Goal: Find specific fact: Find specific page/section

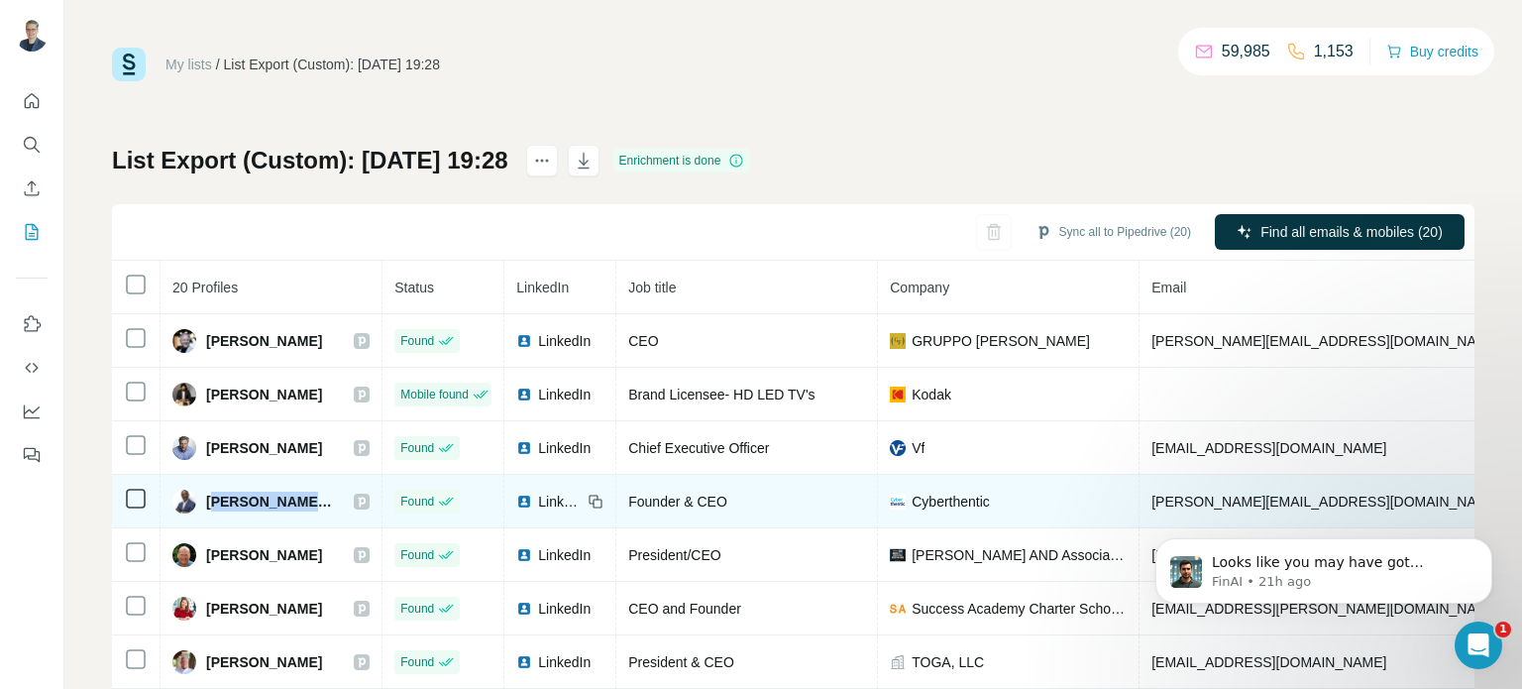
drag, startPoint x: 211, startPoint y: 498, endPoint x: 312, endPoint y: 497, distance: 101.1
click at [312, 497] on span "Charles Mukasa, PhD" at bounding box center [270, 501] width 128 height 20
click at [206, 500] on span "Charles Mukasa, PhD" at bounding box center [270, 501] width 128 height 20
drag, startPoint x: 207, startPoint y: 500, endPoint x: 313, endPoint y: 495, distance: 106.1
click at [313, 495] on span "Charles Mukasa, PhD" at bounding box center [270, 501] width 128 height 20
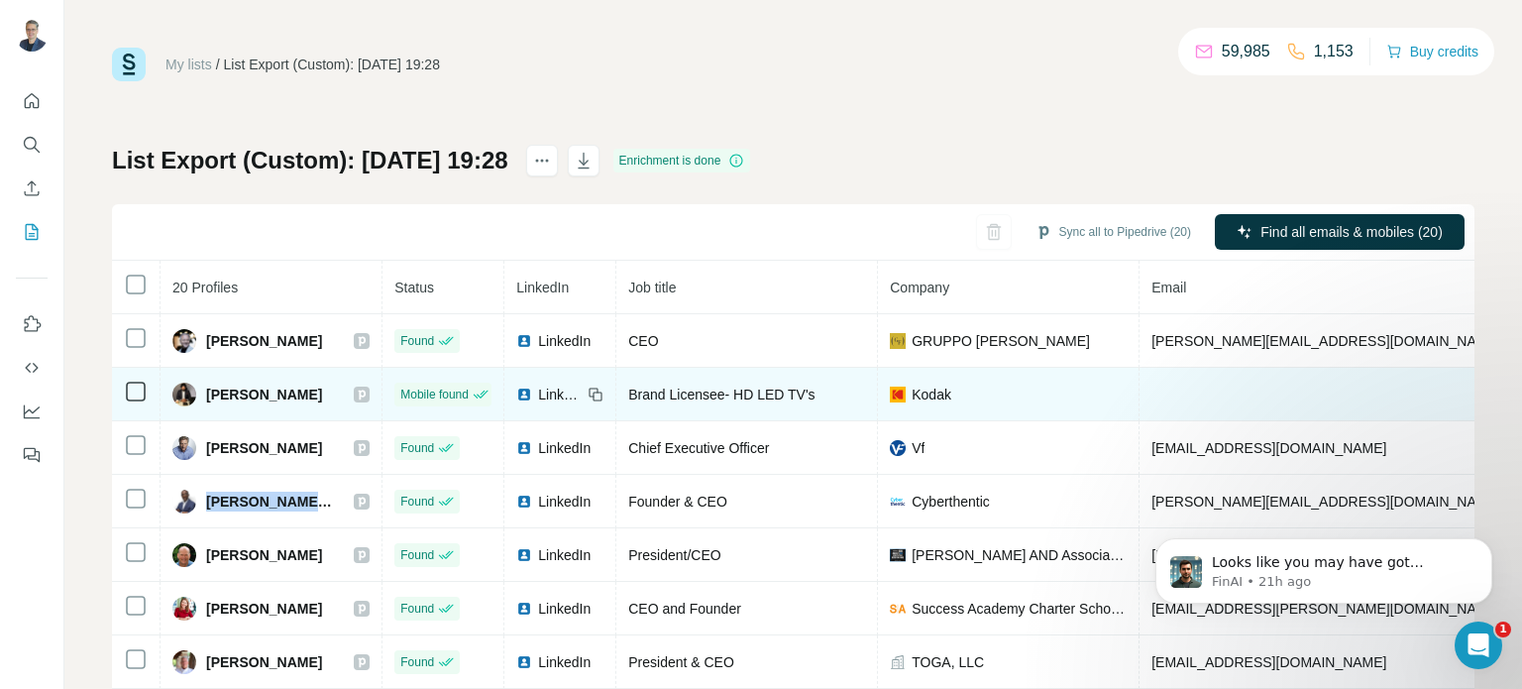
copy span "Charles Mukasa"
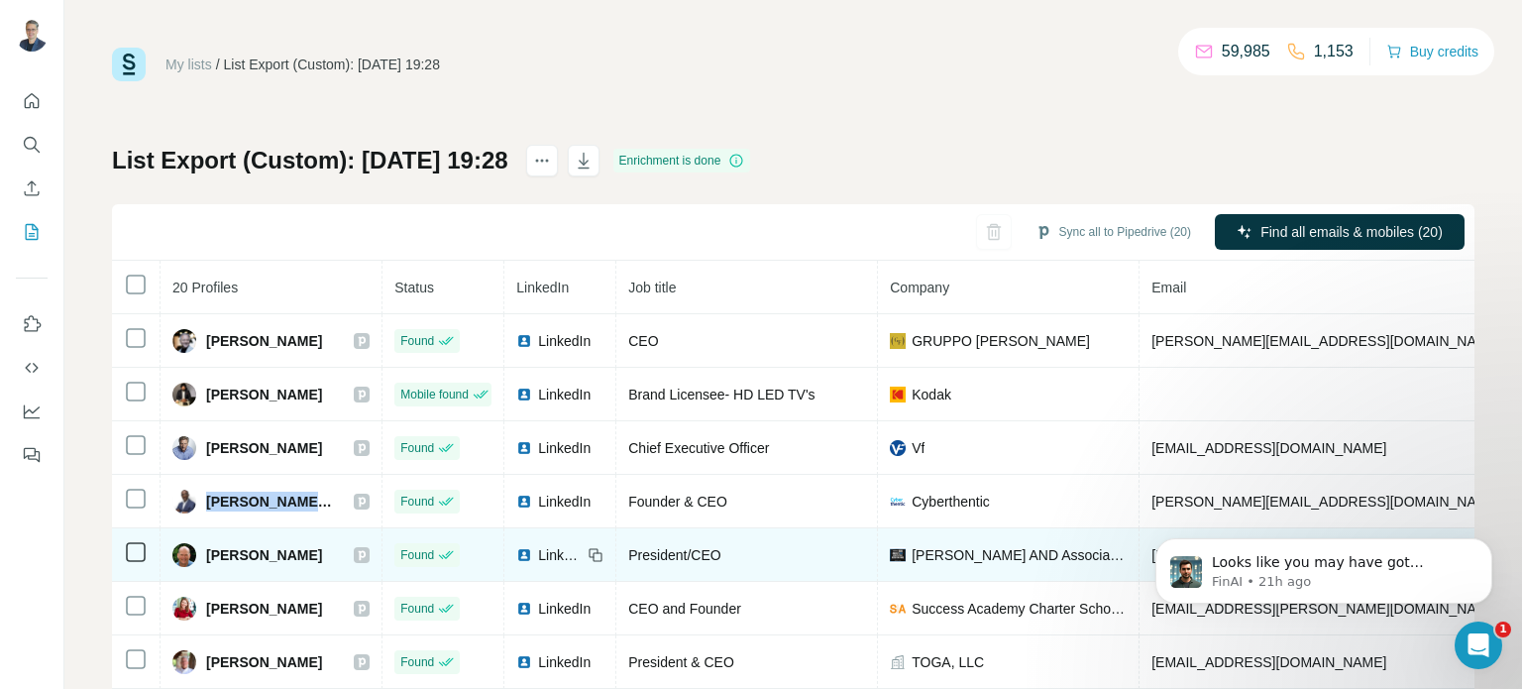
scroll to position [99, 0]
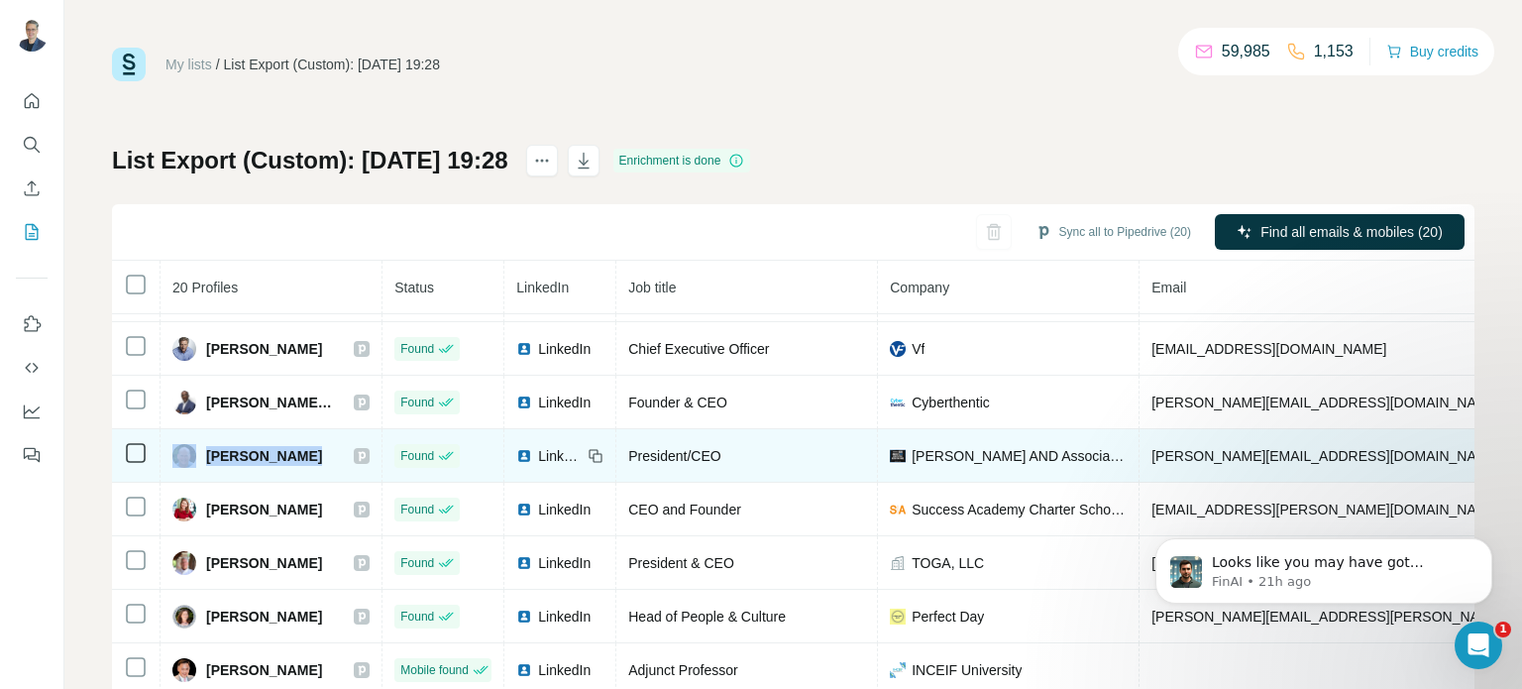
drag, startPoint x: 297, startPoint y: 455, endPoint x: 196, endPoint y: 455, distance: 101.1
click at [196, 455] on div "Craig Lindell" at bounding box center [270, 456] width 197 height 24
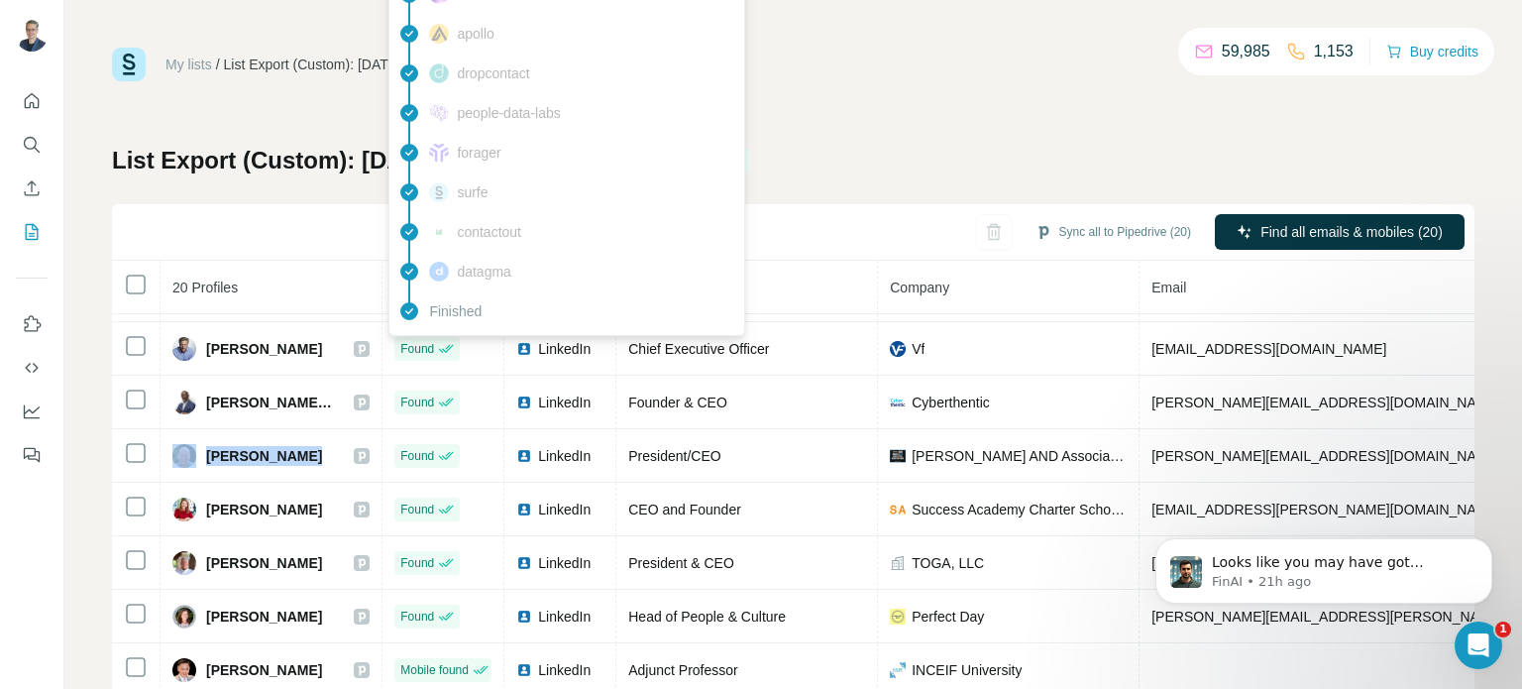
copy div "Craig Lindell"
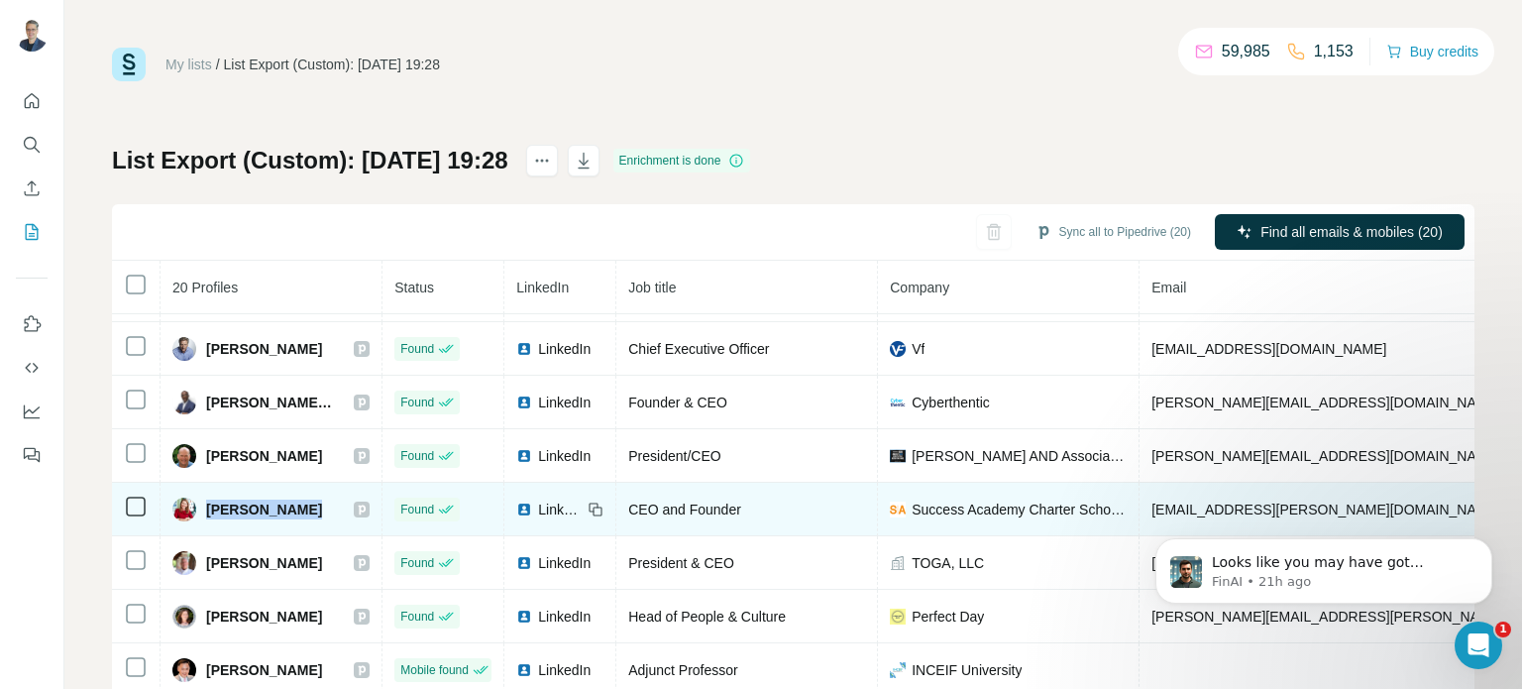
drag, startPoint x: 321, startPoint y: 506, endPoint x: 202, endPoint y: 507, distance: 118.9
click at [202, 507] on div "Eva Moskowitz" at bounding box center [270, 509] width 197 height 24
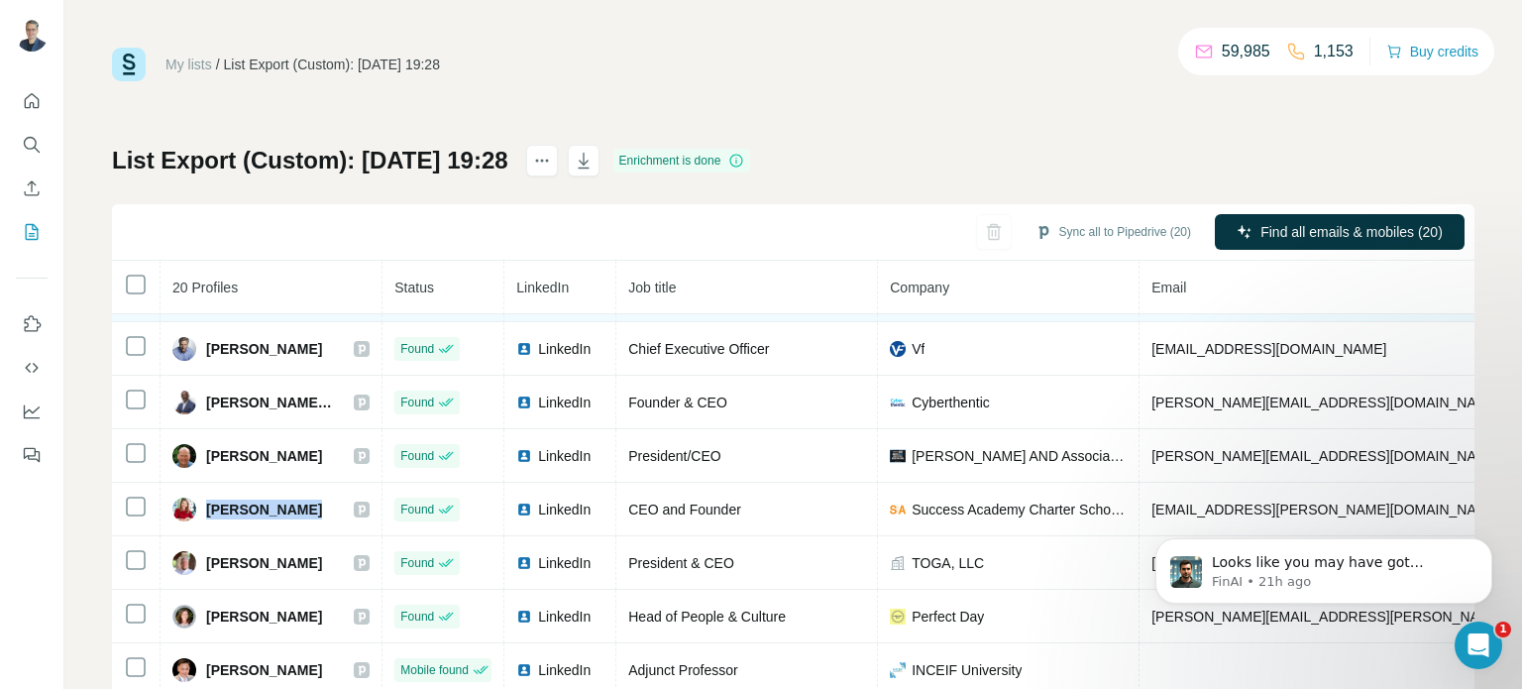
copy span "Eva Moskowitz"
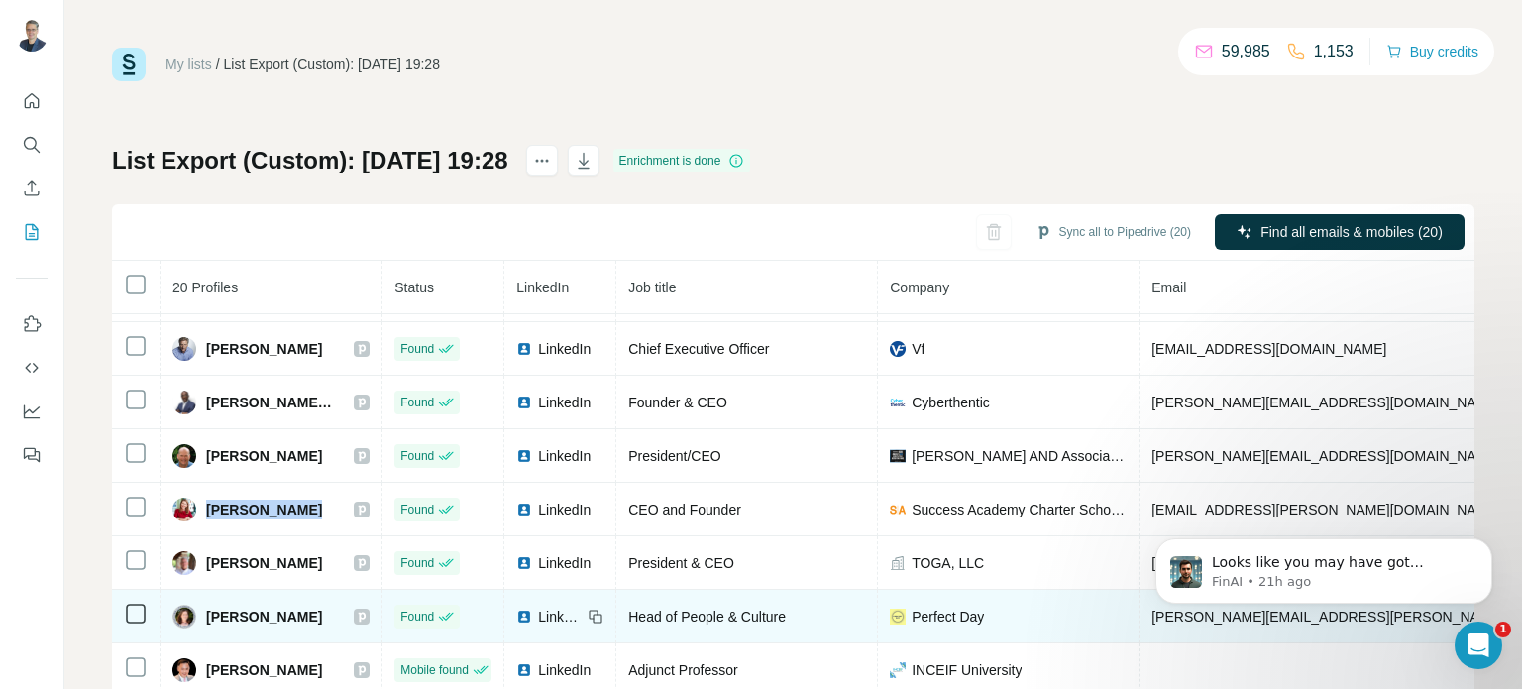
scroll to position [198, 0]
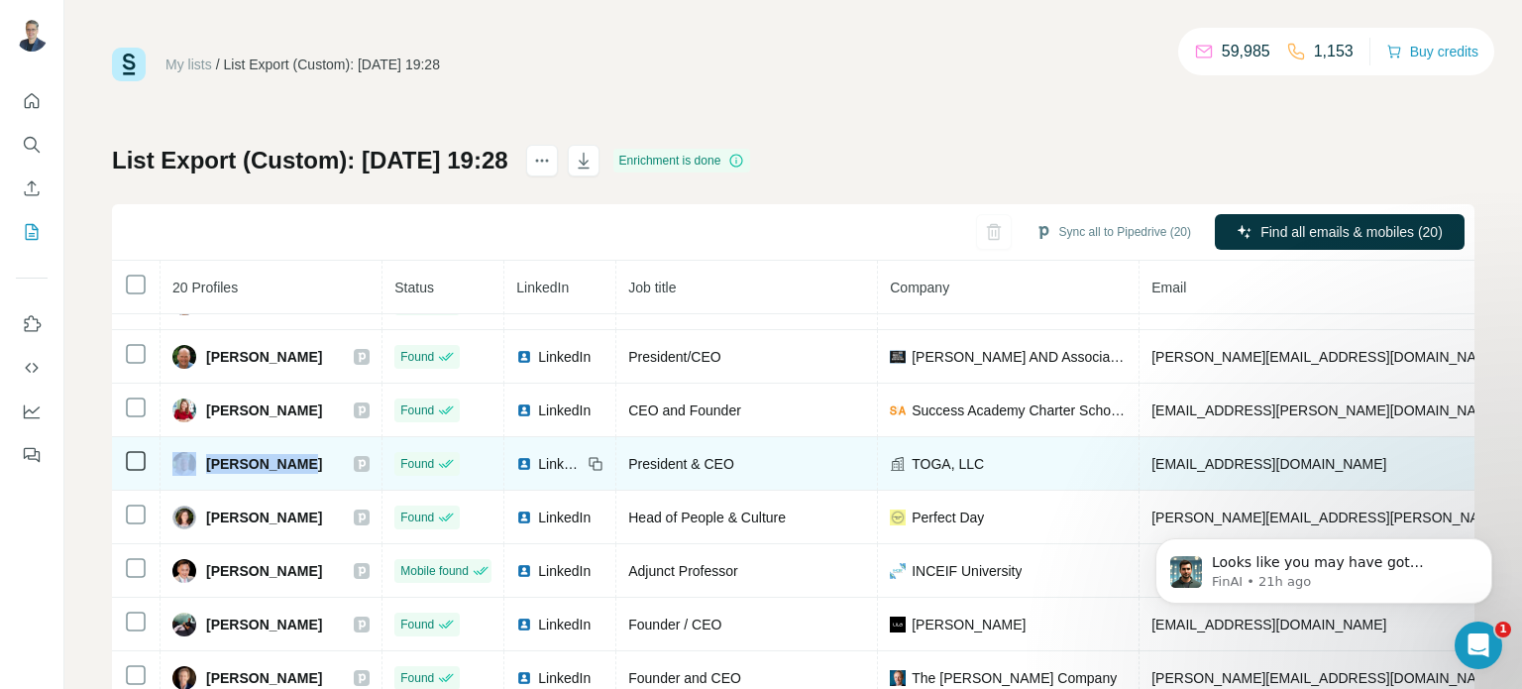
drag, startPoint x: 317, startPoint y: 464, endPoint x: 194, endPoint y: 465, distance: 122.9
click at [194, 465] on div "Gregg Noebel" at bounding box center [270, 464] width 197 height 24
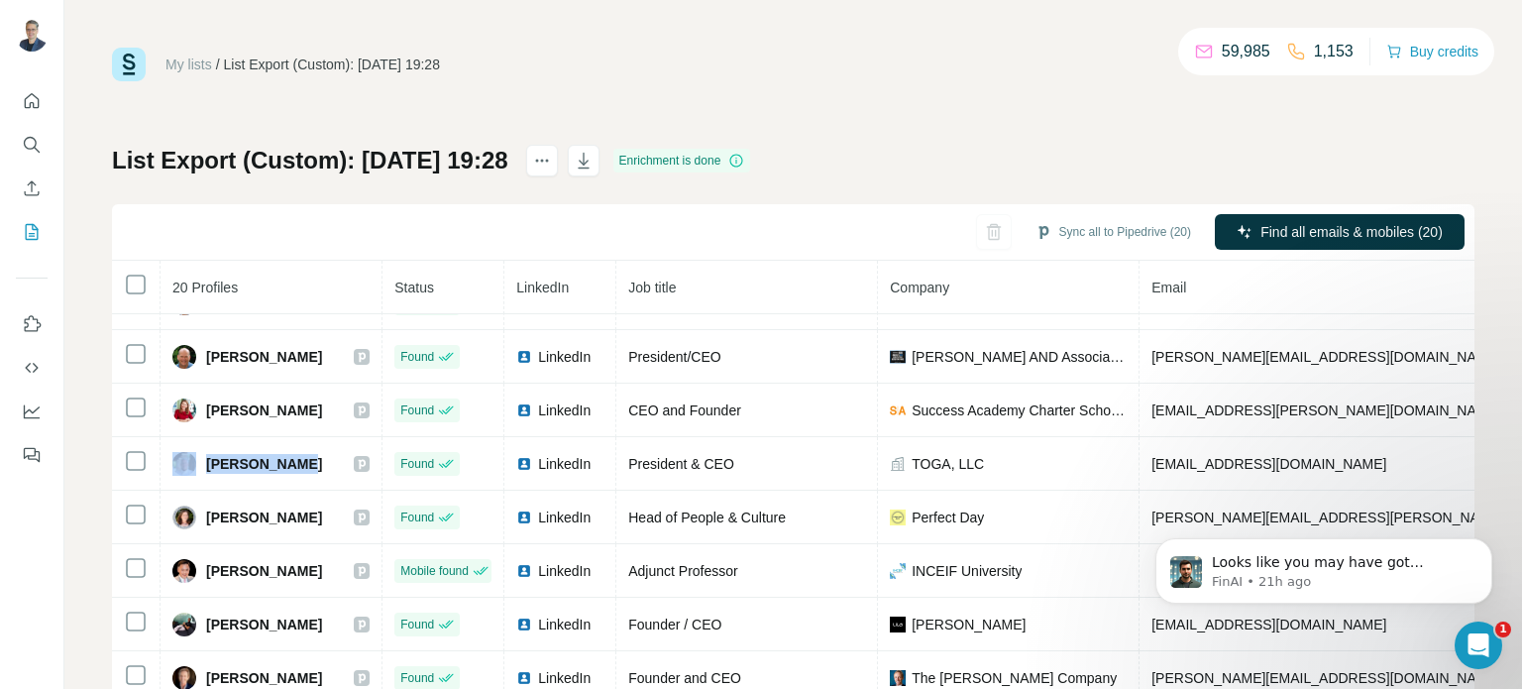
copy div "Gregg Noebel"
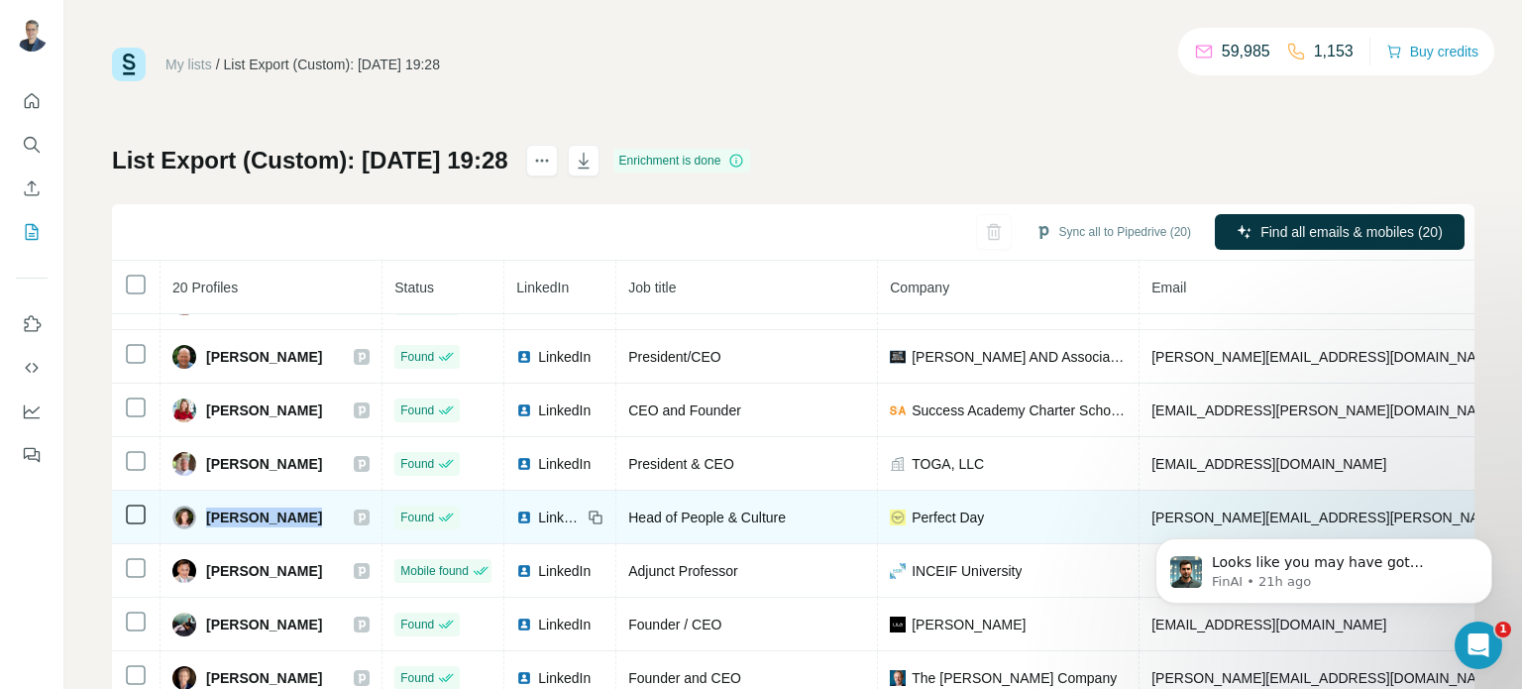
drag, startPoint x: 306, startPoint y: 520, endPoint x: 208, endPoint y: 520, distance: 98.1
click at [208, 520] on div "Joellen Grady" at bounding box center [270, 517] width 197 height 24
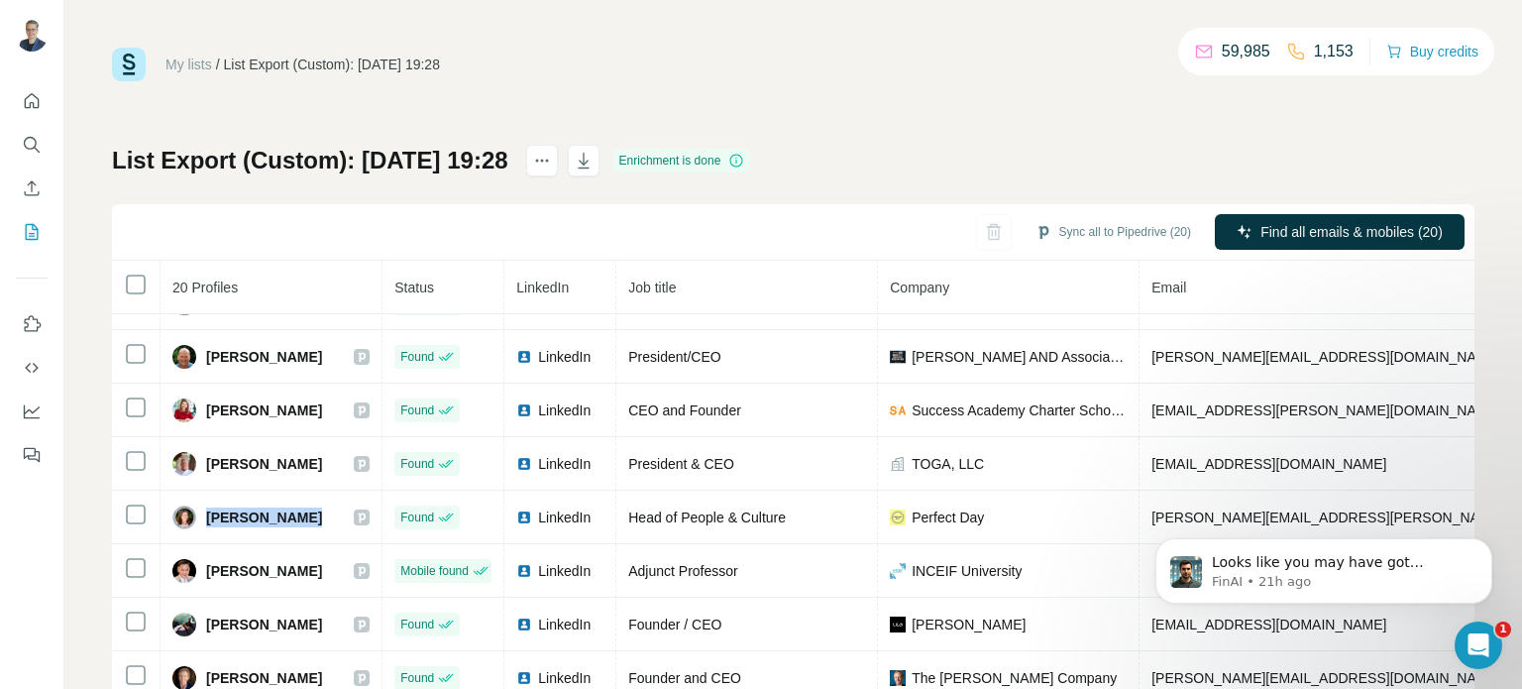
copy span "Joellen Grady"
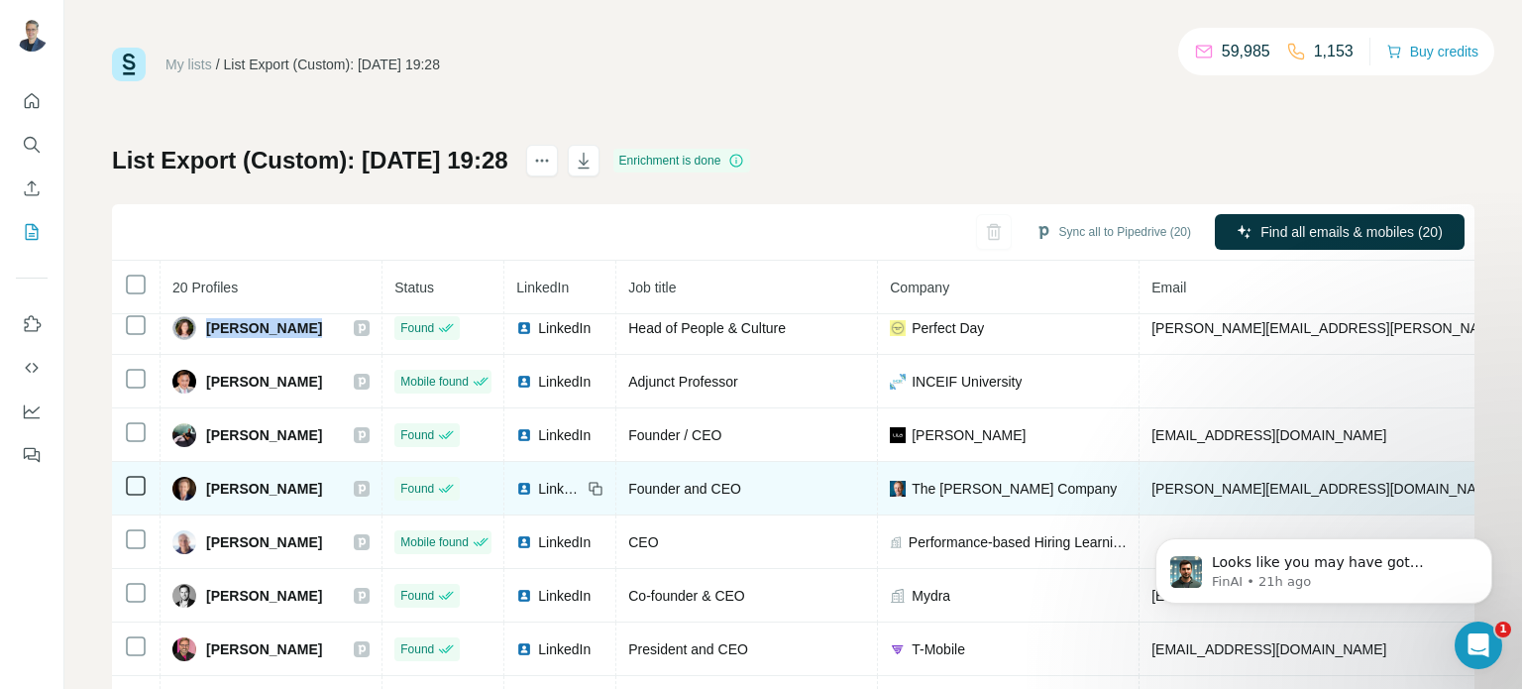
scroll to position [396, 0]
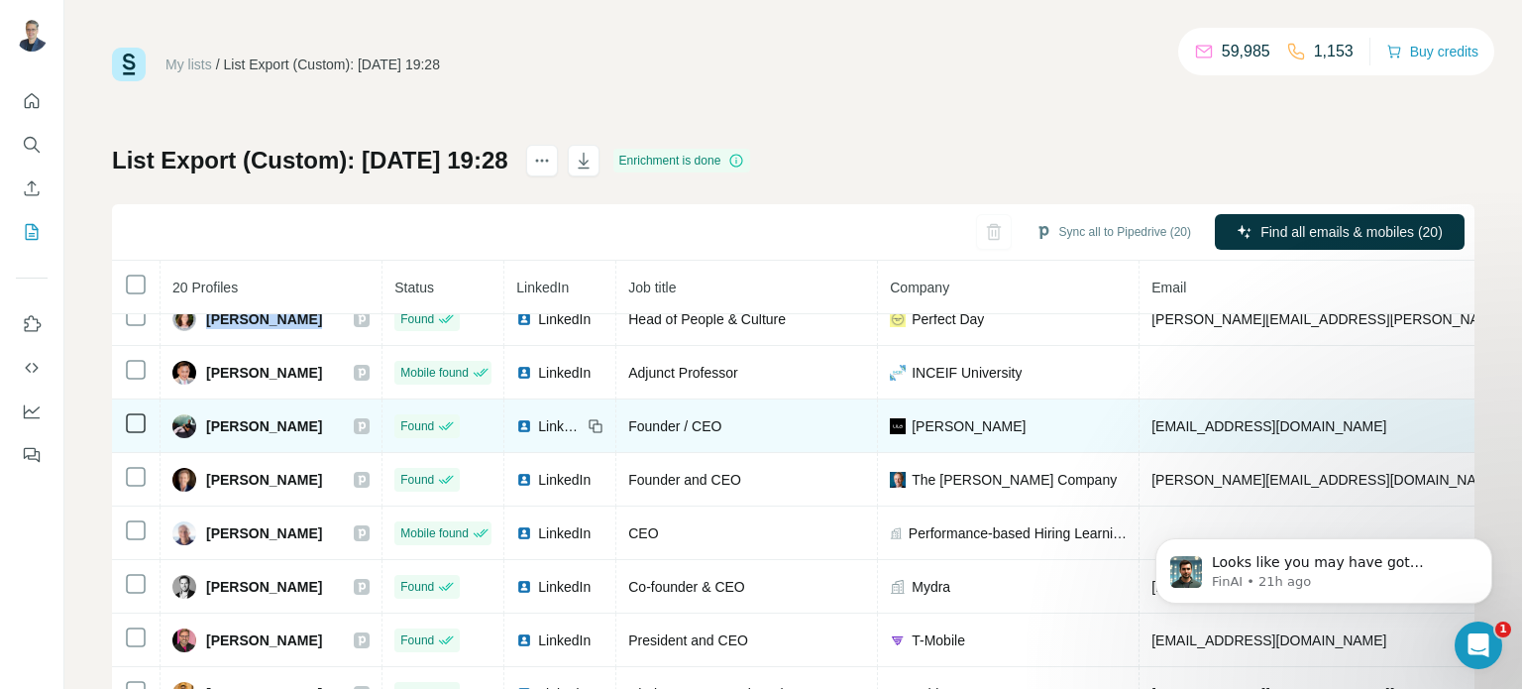
drag, startPoint x: 321, startPoint y: 420, endPoint x: 198, endPoint y: 425, distance: 123.0
click at [198, 425] on div "Joseph Dolcetti" at bounding box center [270, 426] width 197 height 24
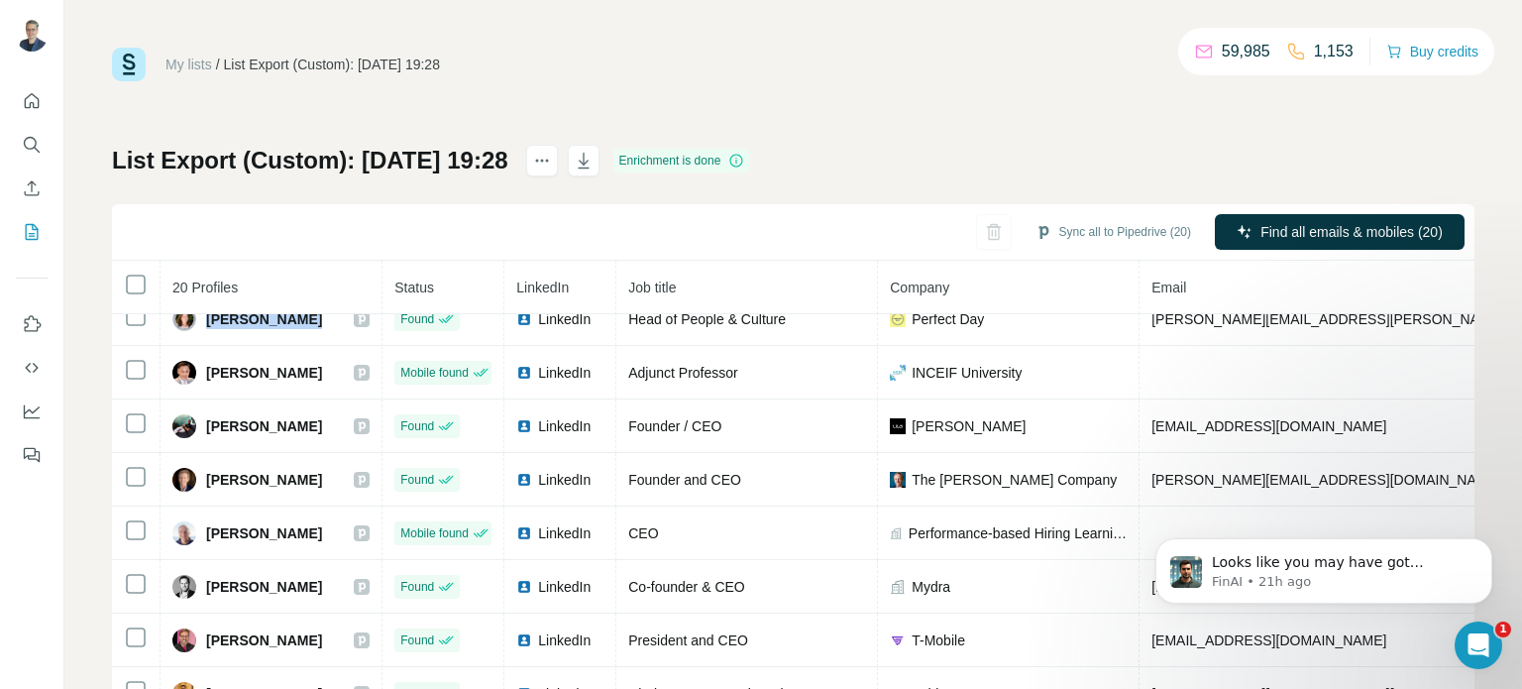
copy div "Joseph Dolcetti"
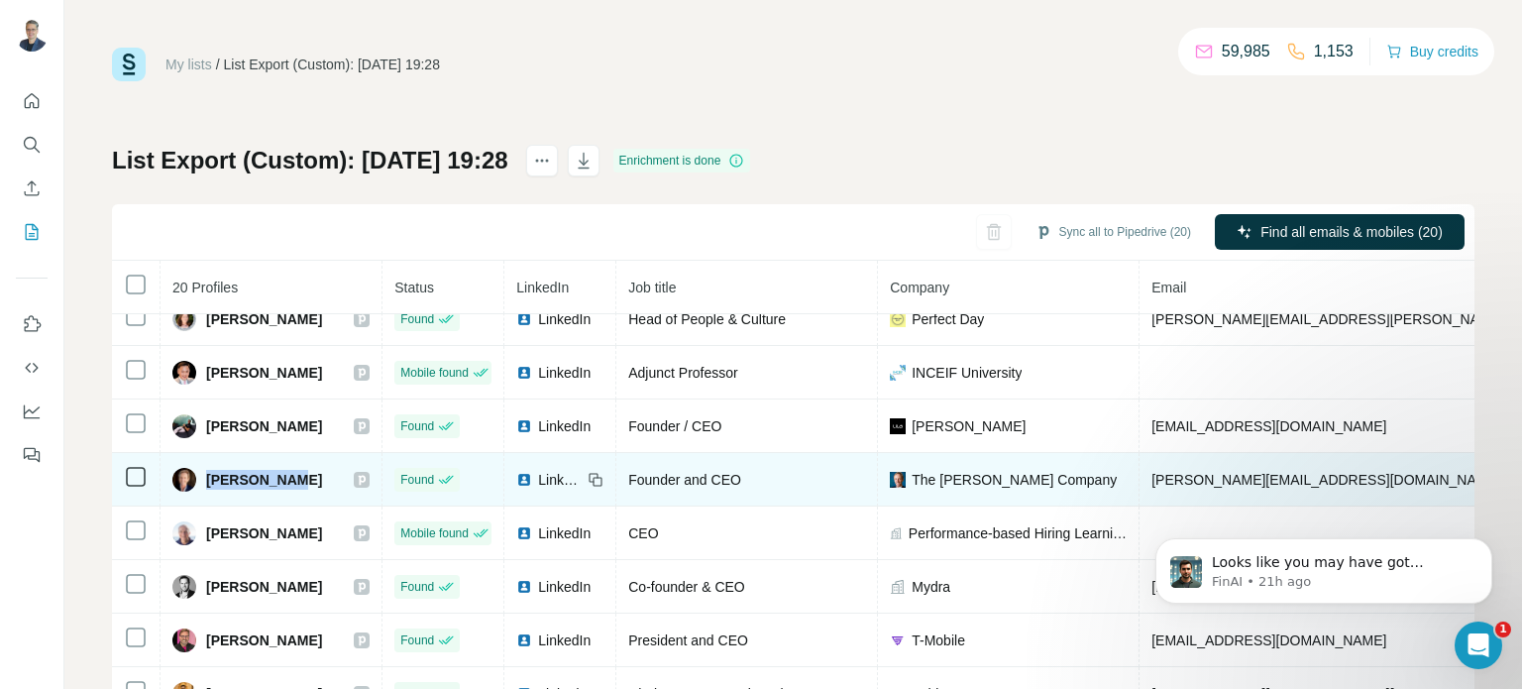
drag, startPoint x: 295, startPoint y: 478, endPoint x: 209, endPoint y: 480, distance: 86.2
click at [209, 480] on div "Josh Bersin" at bounding box center [270, 480] width 197 height 24
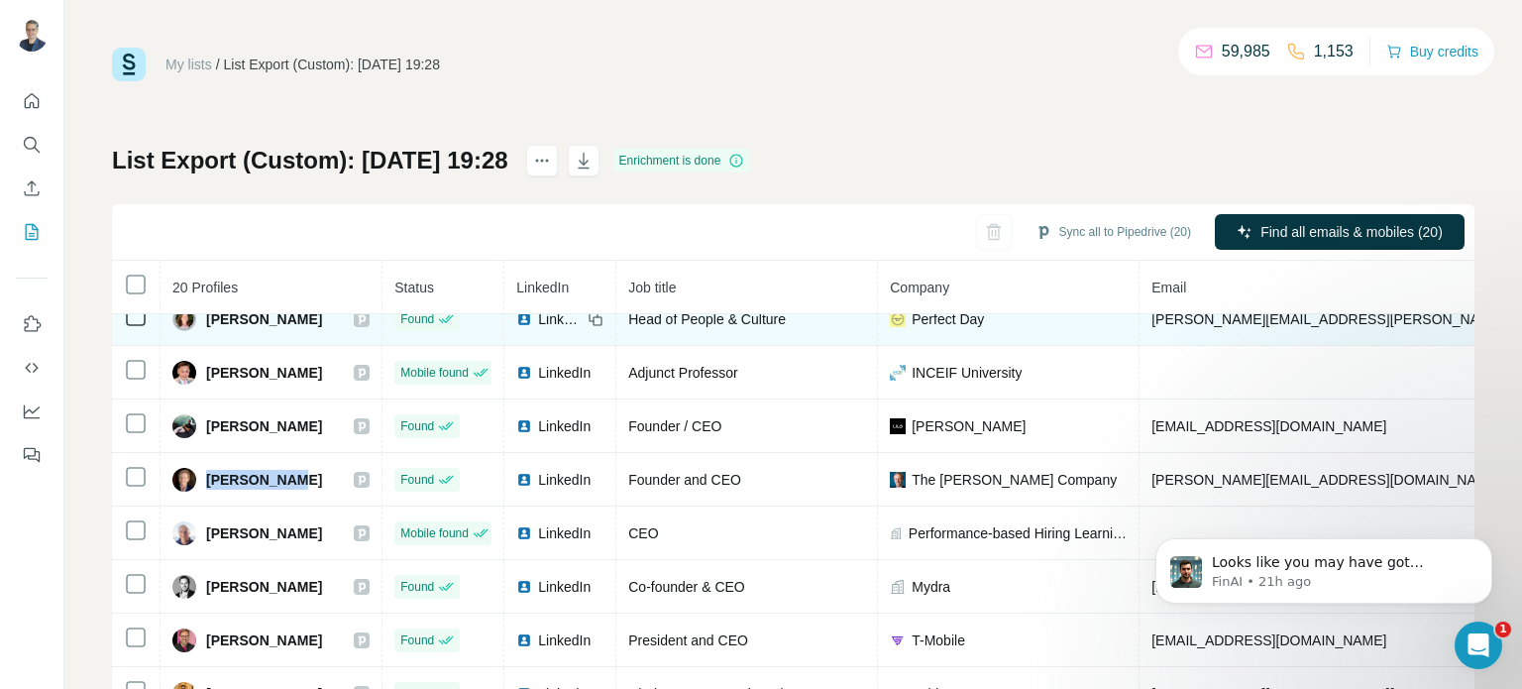
copy span "Josh Bersin"
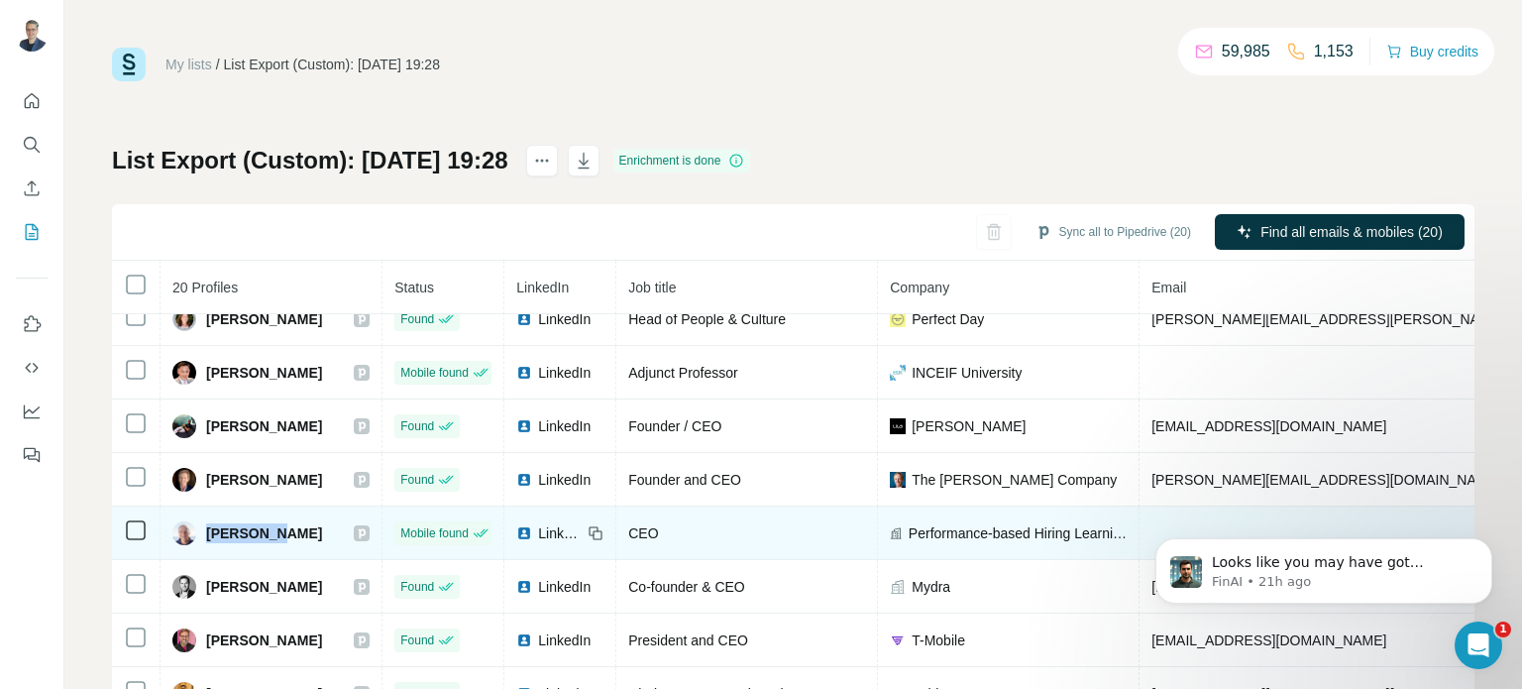
drag, startPoint x: 279, startPoint y: 530, endPoint x: 201, endPoint y: 542, distance: 79.2
click at [201, 542] on td "Lou Adler" at bounding box center [272, 533] width 222 height 54
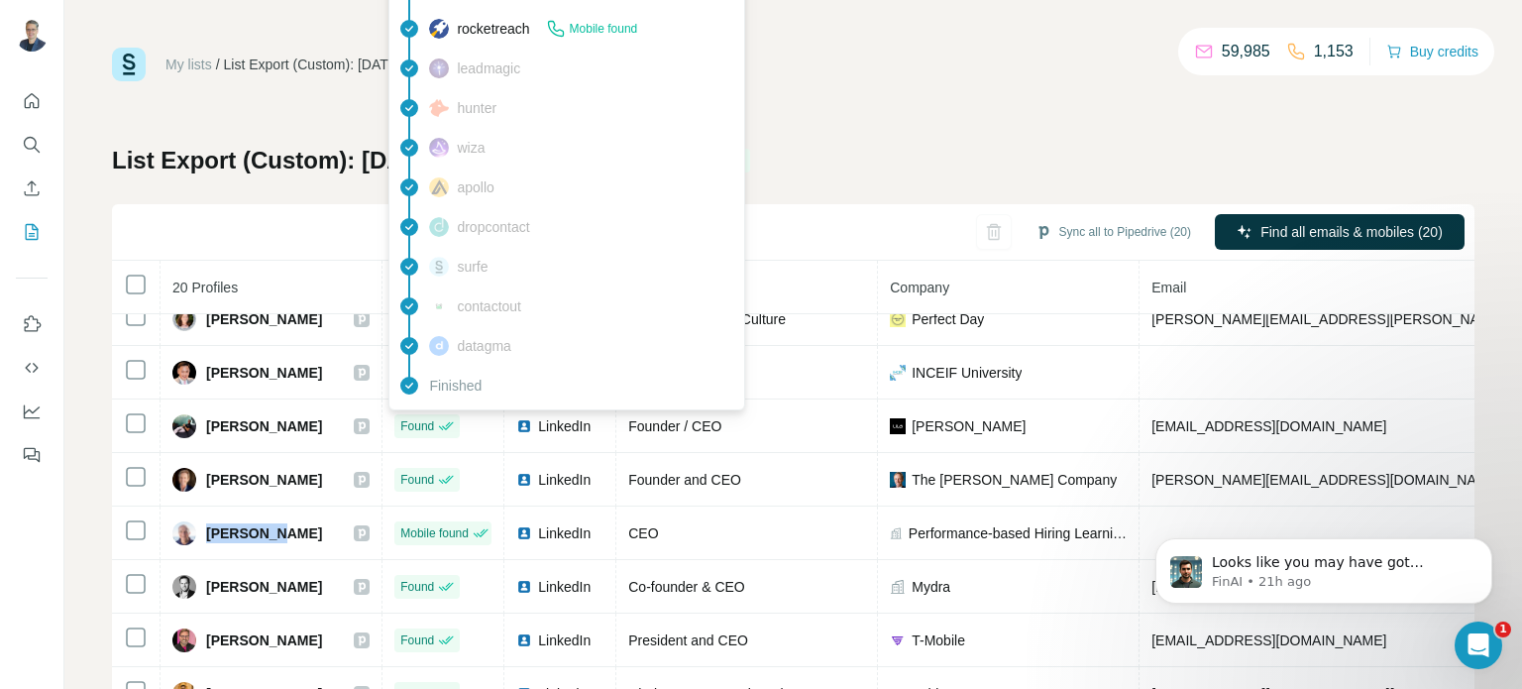
copy span "Lou Adler"
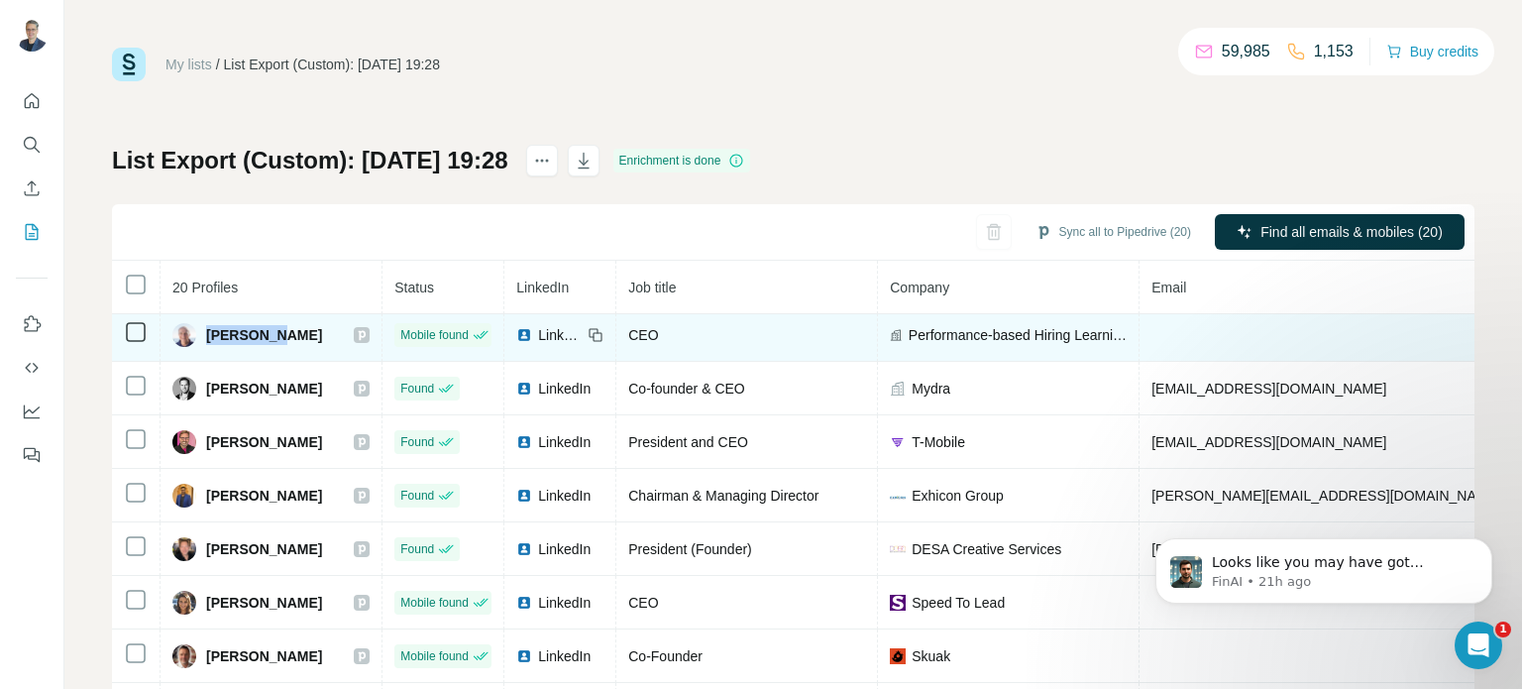
scroll to position [602, 0]
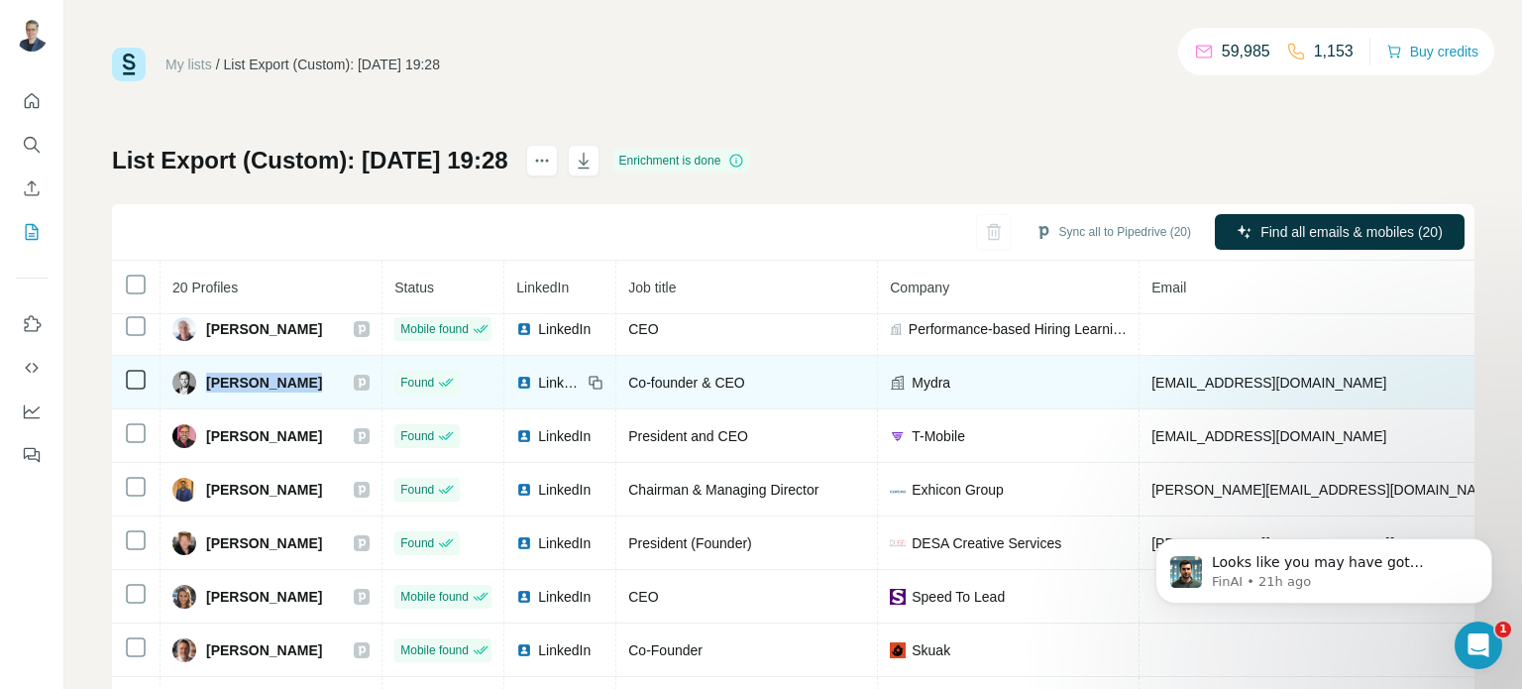
drag, startPoint x: 344, startPoint y: 373, endPoint x: 209, endPoint y: 378, distance: 134.8
click at [209, 378] on div "Mariano Kostelec" at bounding box center [270, 383] width 197 height 24
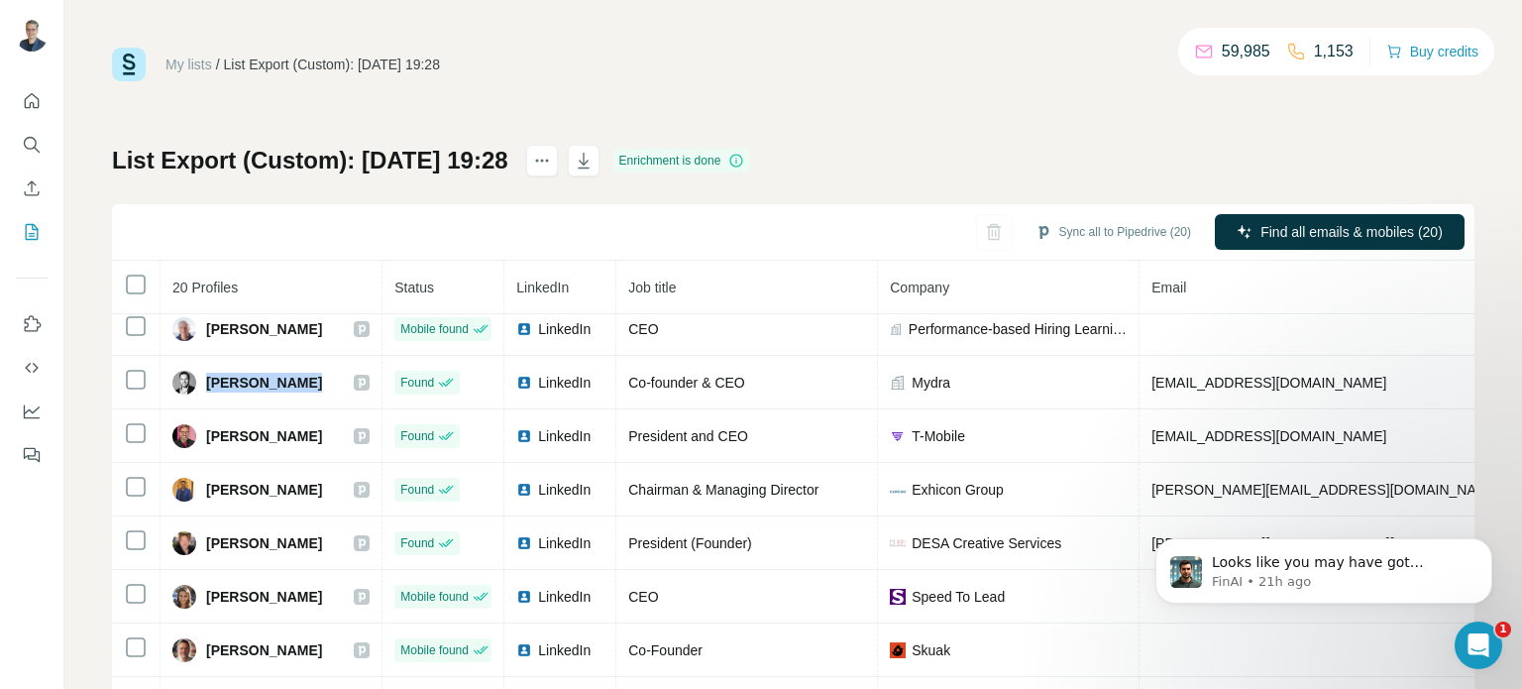
copy div "Mariano Kostelec"
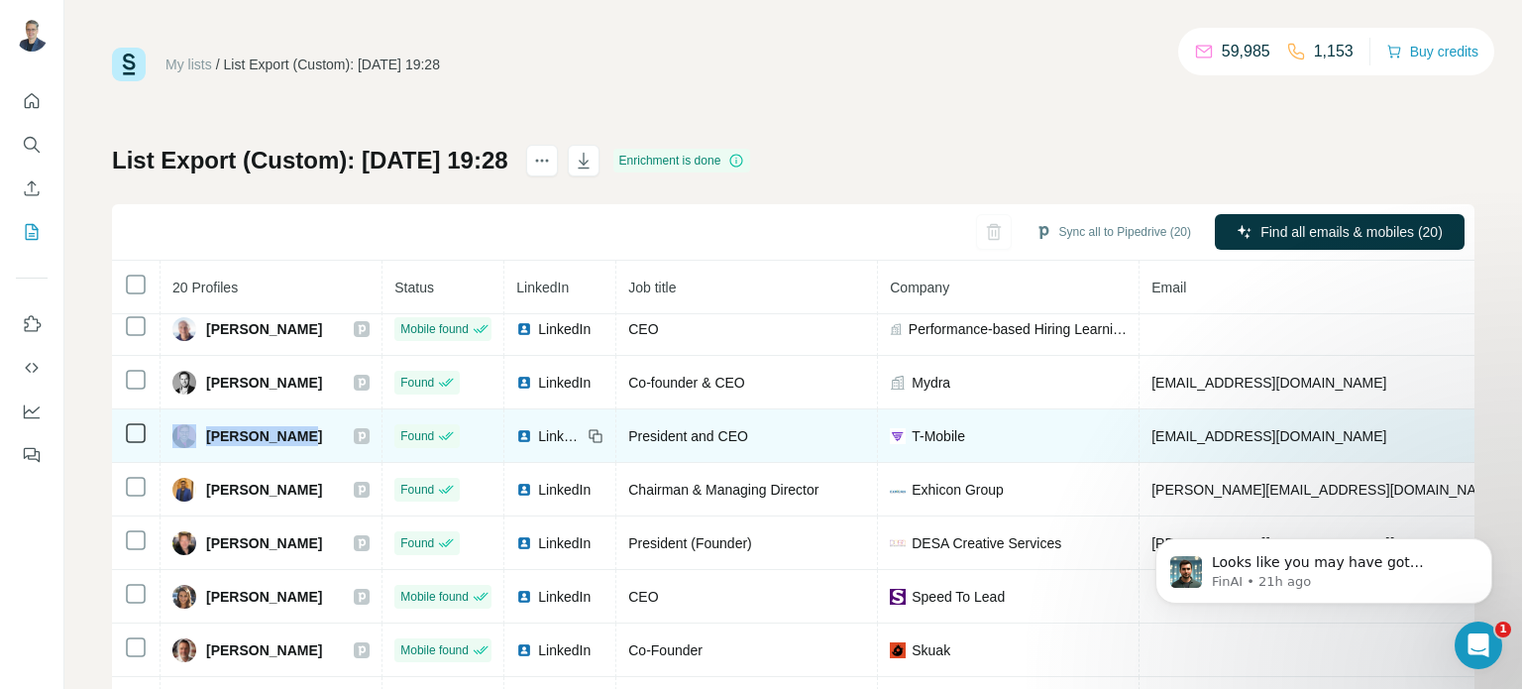
drag, startPoint x: 307, startPoint y: 434, endPoint x: 192, endPoint y: 430, distance: 115.0
click at [192, 430] on div "Mike Sievert" at bounding box center [270, 436] width 197 height 24
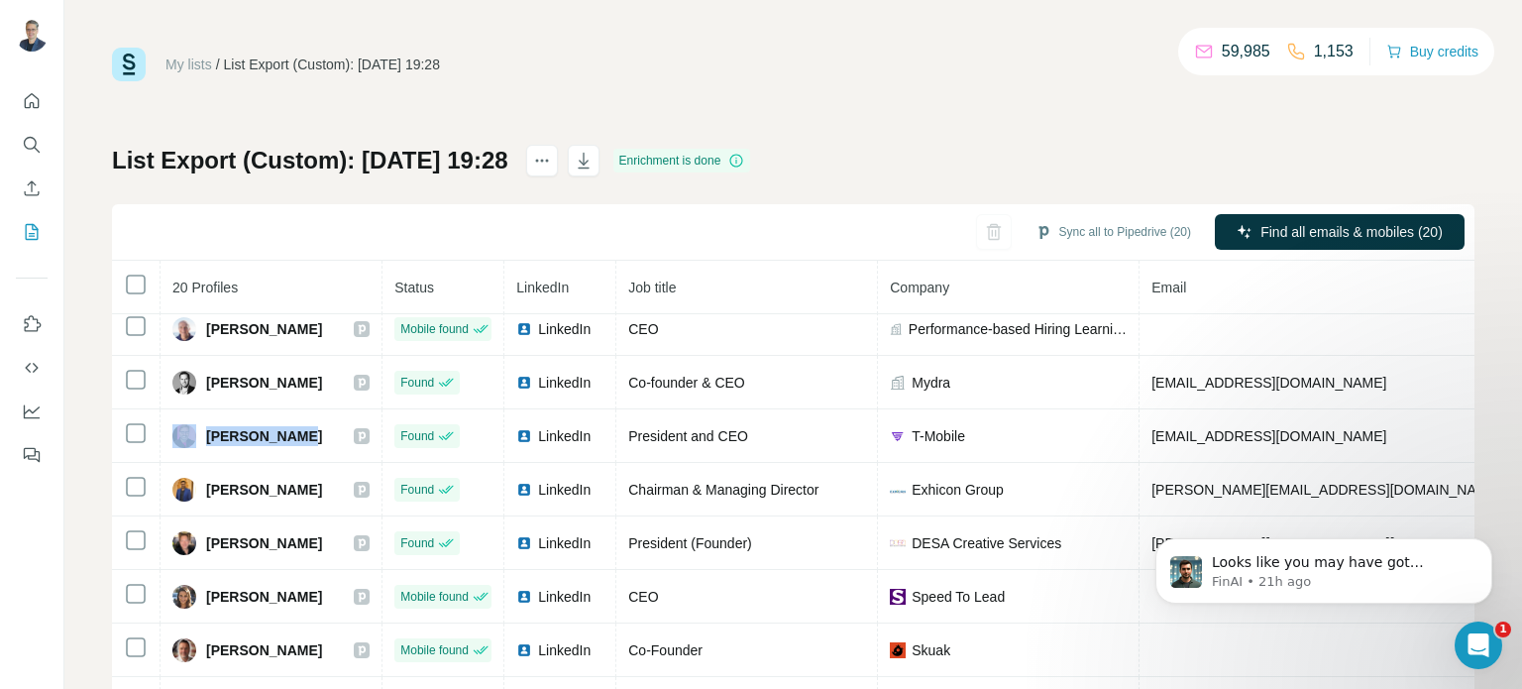
copy div "Mike Sievert"
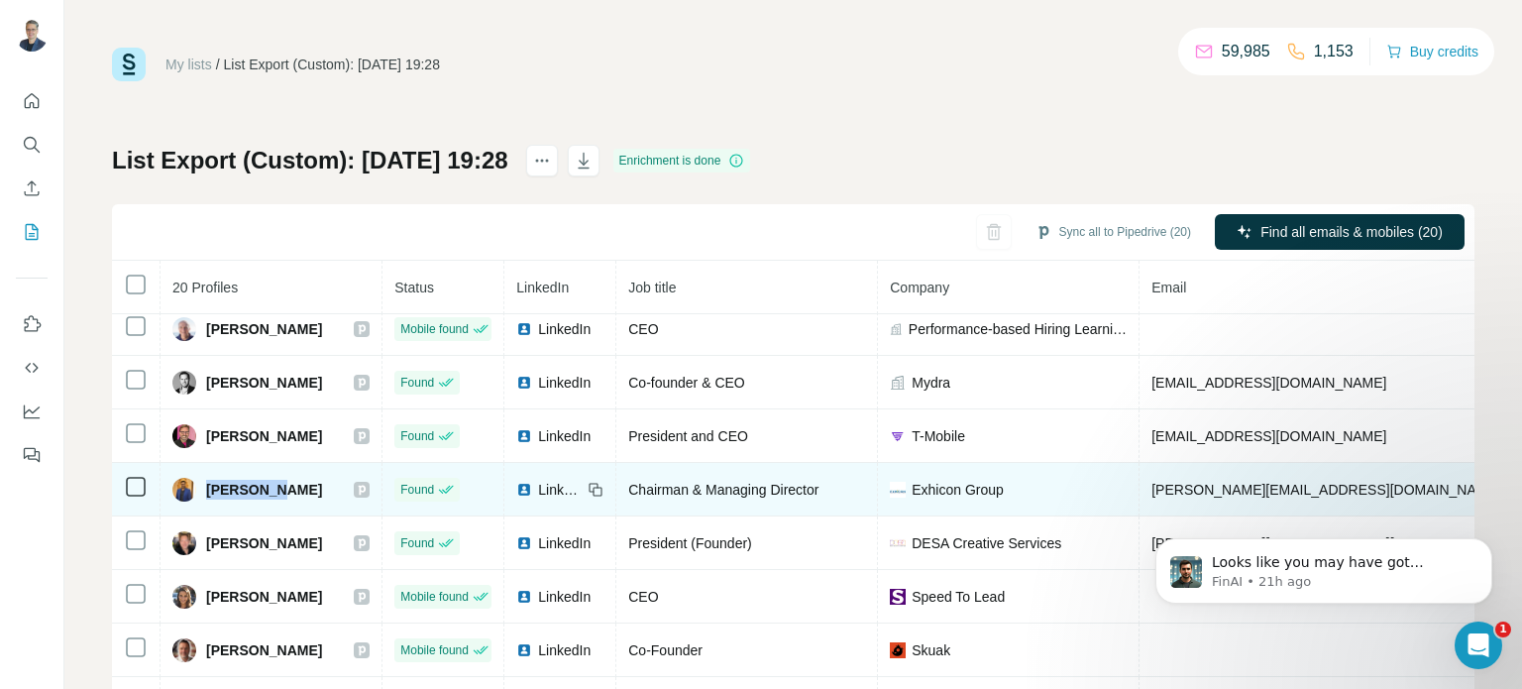
drag, startPoint x: 289, startPoint y: 487, endPoint x: 202, endPoint y: 483, distance: 87.3
click at [202, 483] on div "M.Q. Syed" at bounding box center [270, 490] width 197 height 24
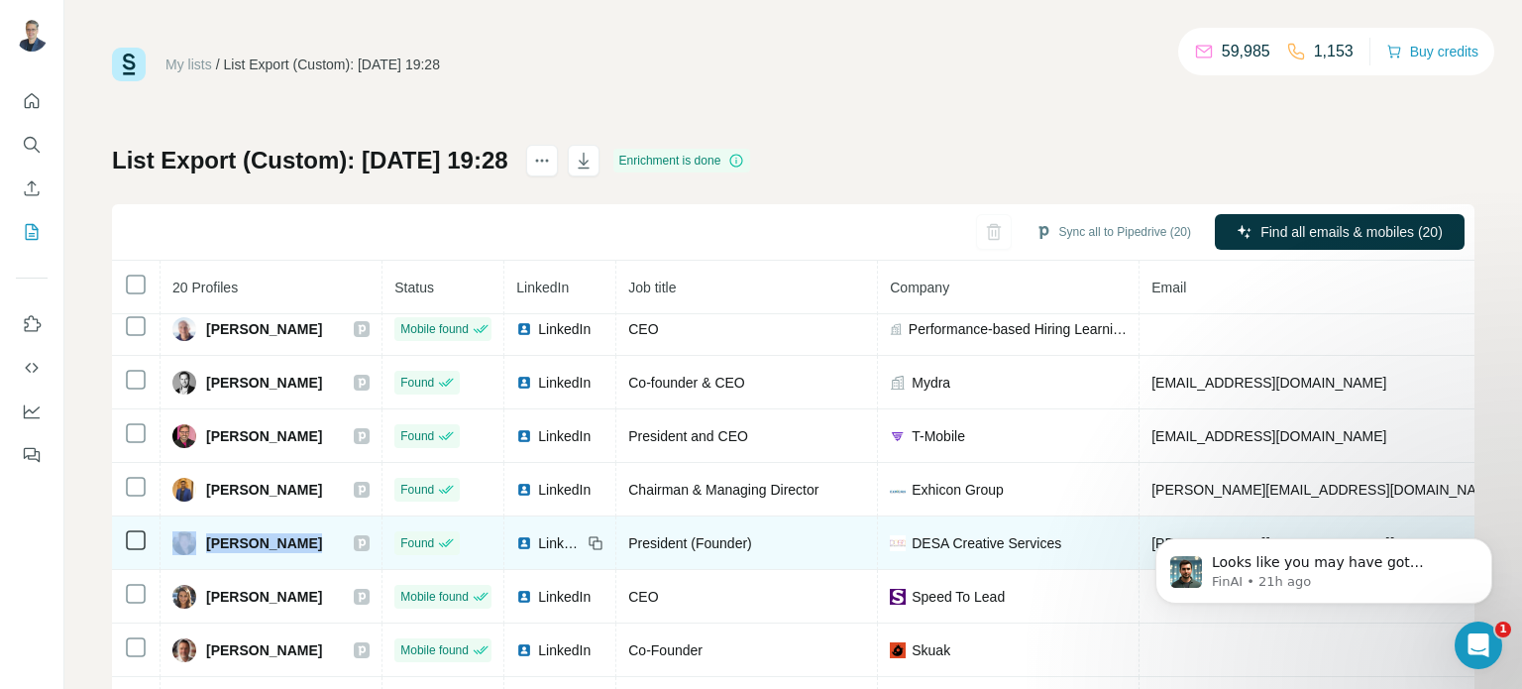
drag, startPoint x: 335, startPoint y: 531, endPoint x: 210, endPoint y: 533, distance: 124.9
click at [194, 533] on div "Petar Bozinovski" at bounding box center [270, 543] width 197 height 24
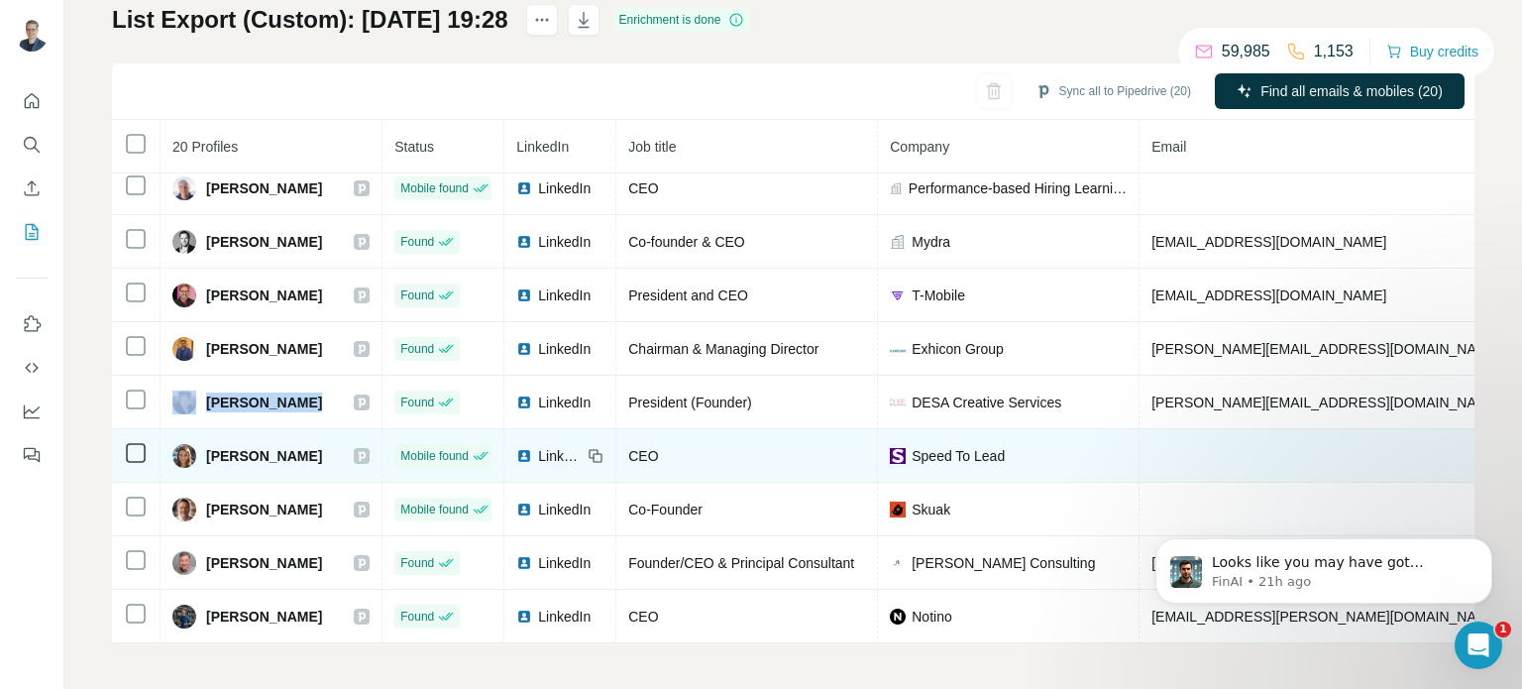
scroll to position [143, 0]
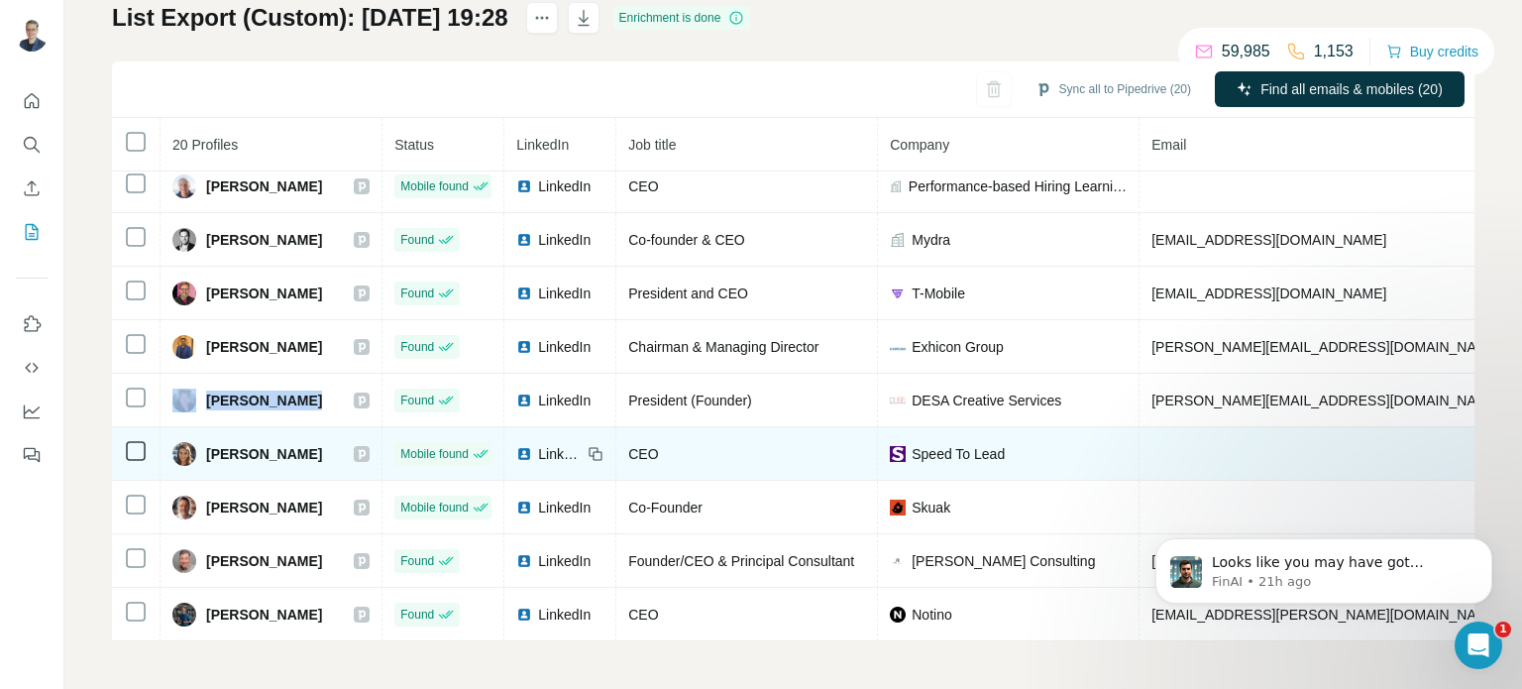
drag, startPoint x: 333, startPoint y: 446, endPoint x: 207, endPoint y: 447, distance: 125.8
click at [207, 447] on div "Rebecca Shamtoob" at bounding box center [270, 454] width 197 height 24
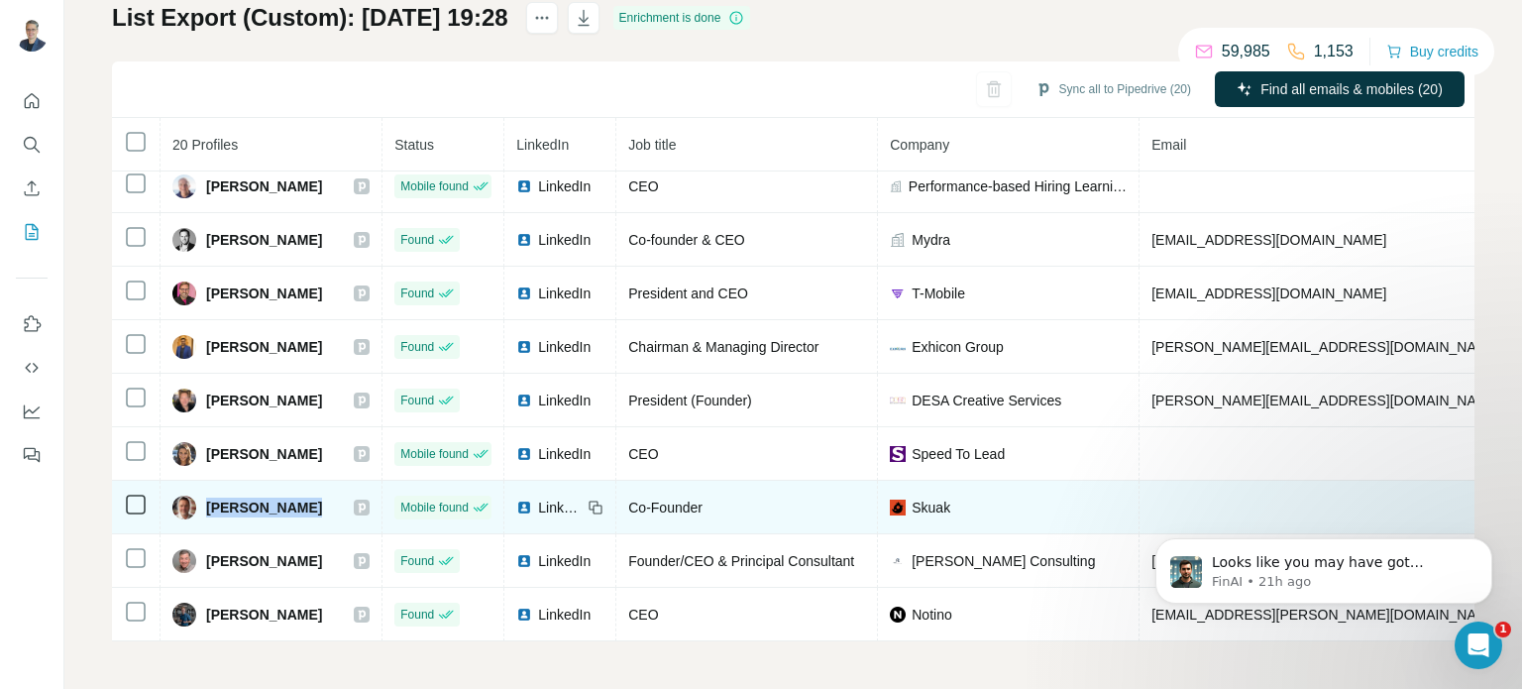
drag, startPoint x: 321, startPoint y: 502, endPoint x: 201, endPoint y: 503, distance: 119.9
click at [201, 503] on div "Tony Abedini" at bounding box center [270, 507] width 197 height 24
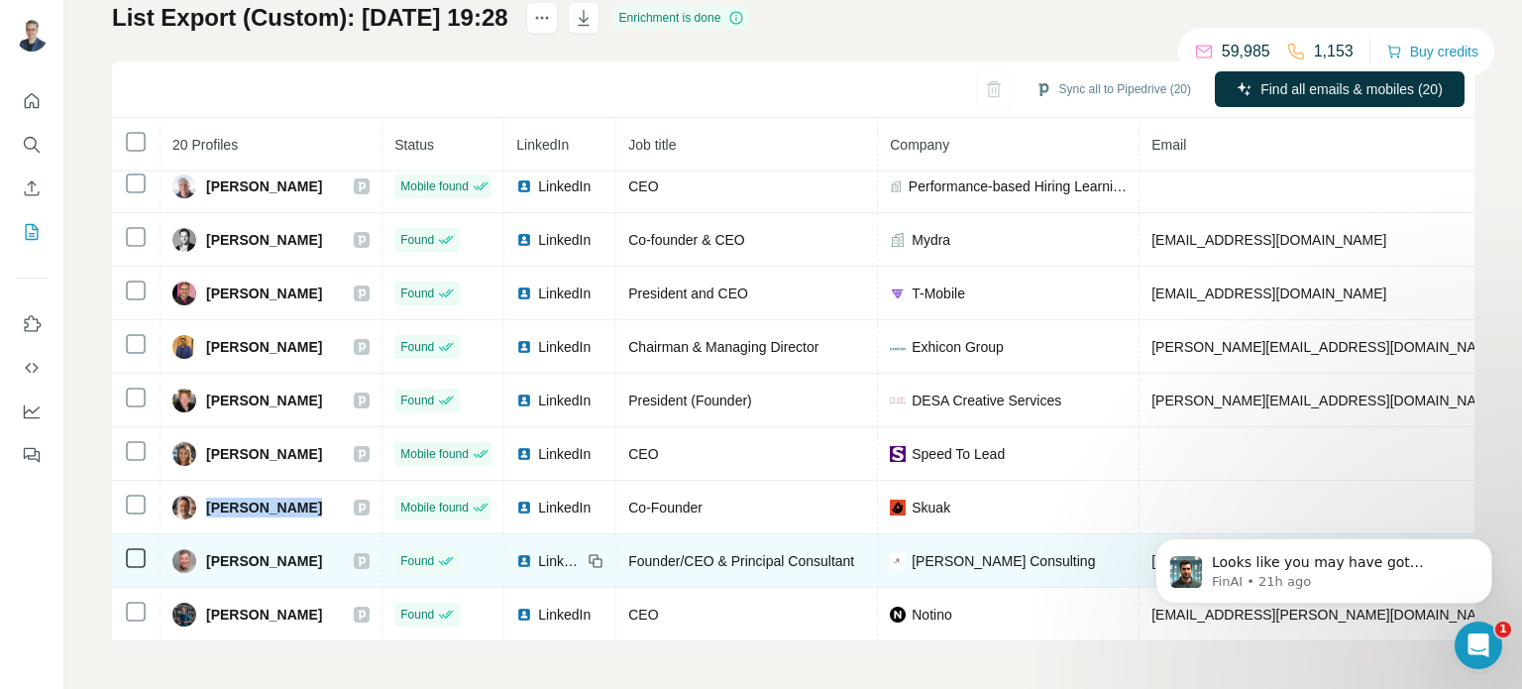
drag, startPoint x: 325, startPoint y: 546, endPoint x: 204, endPoint y: 550, distance: 120.9
click at [204, 550] on div "William J. Ryan" at bounding box center [270, 561] width 197 height 24
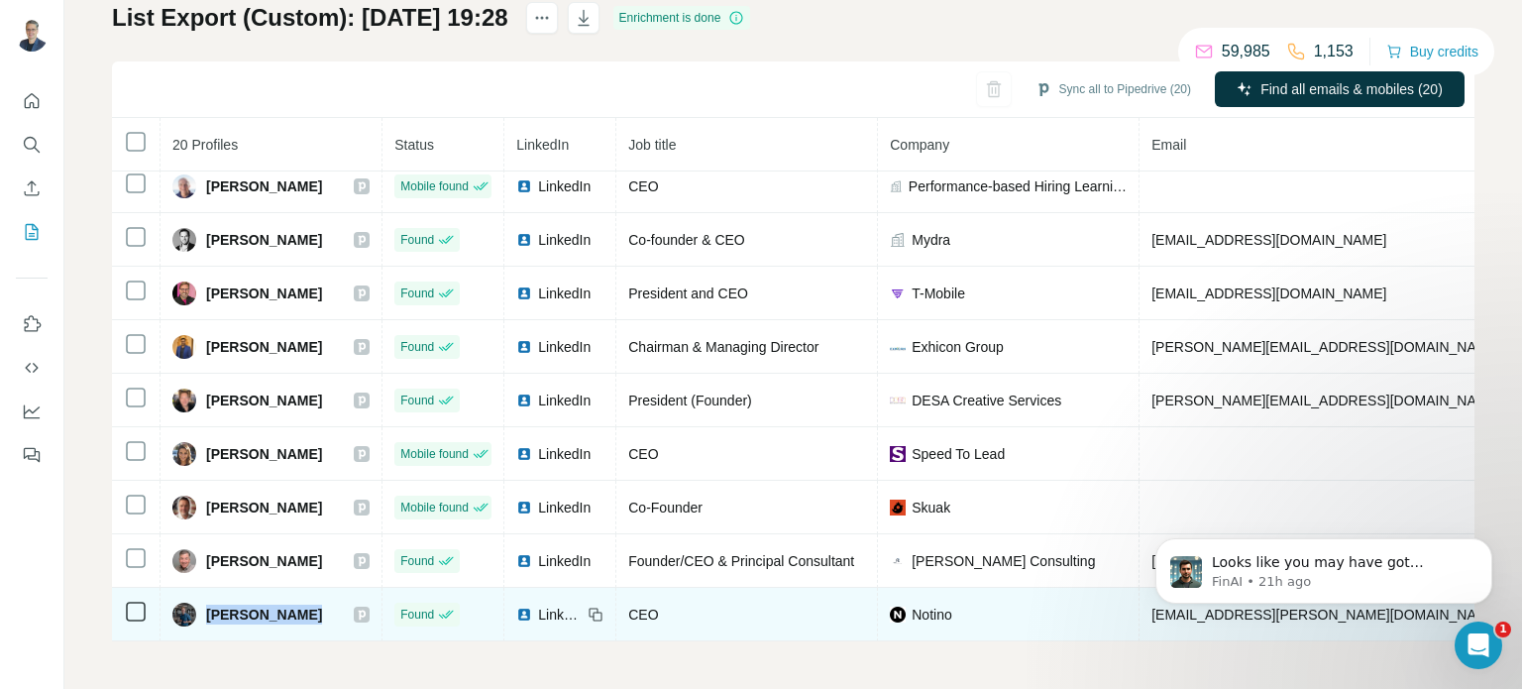
drag, startPoint x: 320, startPoint y: 607, endPoint x: 209, endPoint y: 598, distance: 111.3
click at [209, 602] on div "Zbynek Kocian" at bounding box center [270, 614] width 197 height 24
